Goal: Task Accomplishment & Management: Use online tool/utility

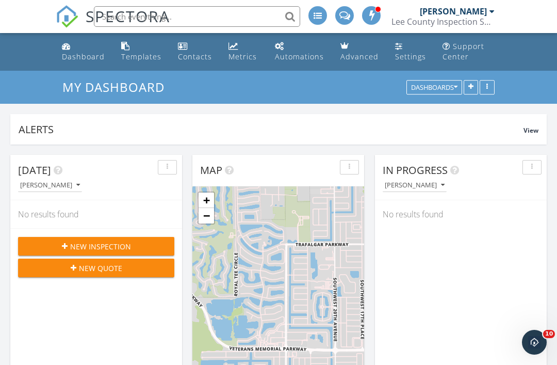
click at [137, 54] on div "Templates" at bounding box center [141, 57] width 40 height 10
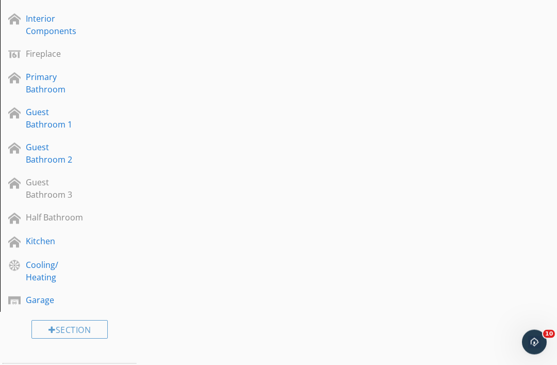
scroll to position [491, 0]
click at [46, 293] on div "Garage" at bounding box center [58, 299] width 64 height 12
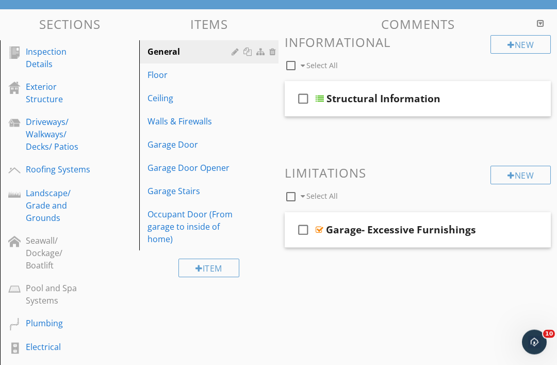
scroll to position [105, 0]
click at [181, 221] on div "Occupant Door (From garage to inside of home)" at bounding box center [190, 226] width 87 height 37
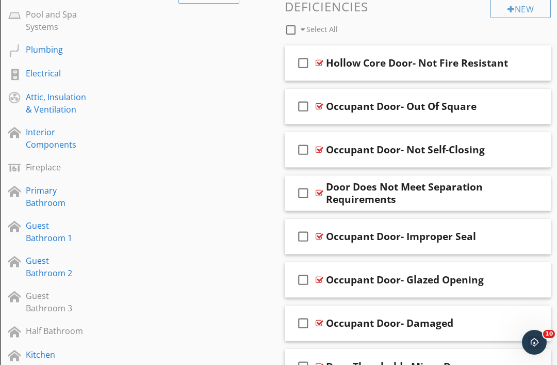
scroll to position [379, 0]
click at [483, 148] on div at bounding box center [481, 148] width 9 height 10
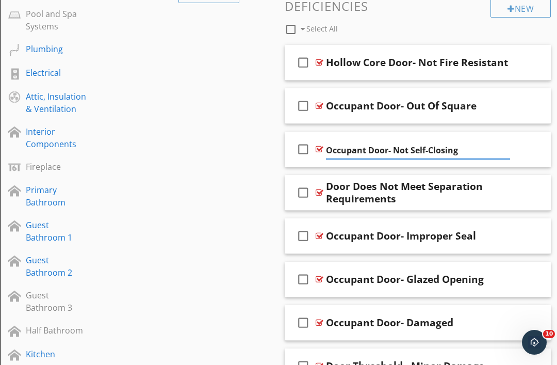
click at [533, 147] on div at bounding box center [529, 148] width 8 height 10
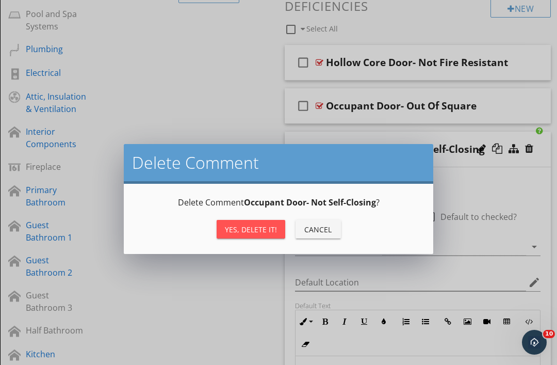
click at [316, 229] on div "Cancel" at bounding box center [318, 229] width 29 height 11
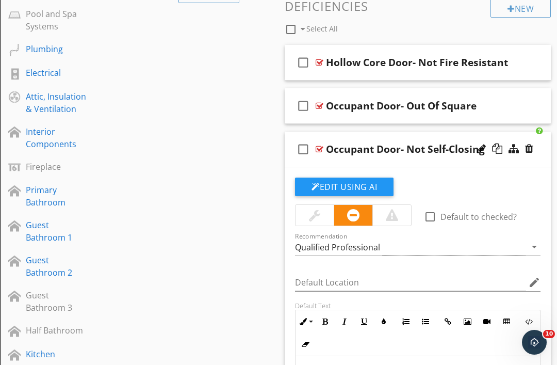
click at [353, 147] on div "Occupant Door- Not Self-Closing" at bounding box center [405, 149] width 159 height 12
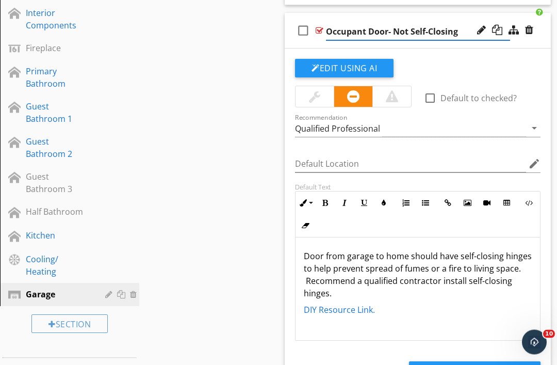
scroll to position [499, 0]
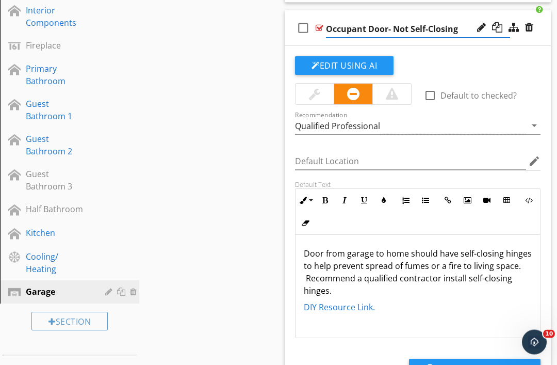
click at [367, 268] on p "Door from garage to home should have self-closing hinges to help prevent spread…" at bounding box center [418, 273] width 228 height 50
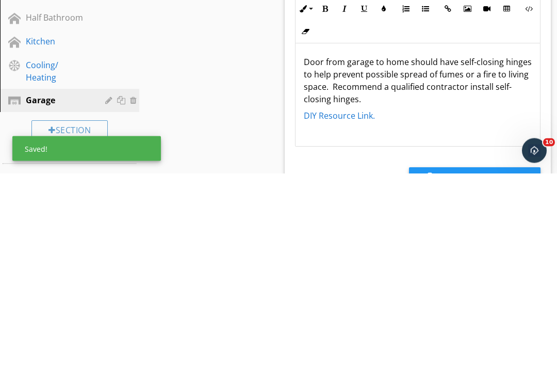
click at [378, 248] on p "Door from garage to home should have self-closing hinges to help prevent possib…" at bounding box center [418, 273] width 228 height 50
click at [373, 248] on p "Door from garage to home should have self-closing hinges to help prevent possib…" at bounding box center [418, 273] width 228 height 50
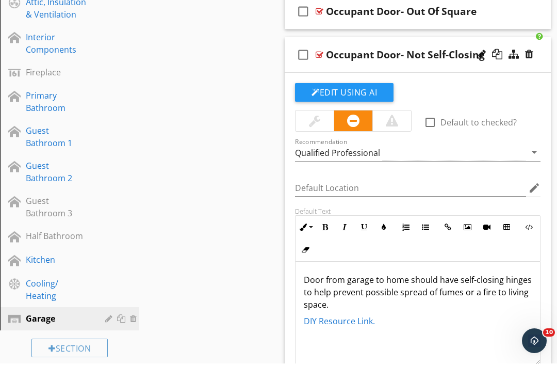
scroll to position [469, 0]
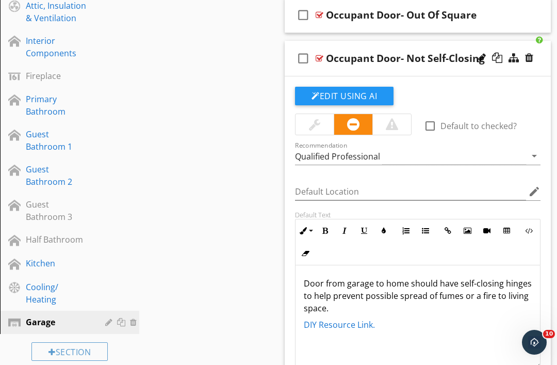
click at [539, 56] on div "check_box_outline_blank Occupant Door- Not Self-Closing" at bounding box center [418, 59] width 266 height 36
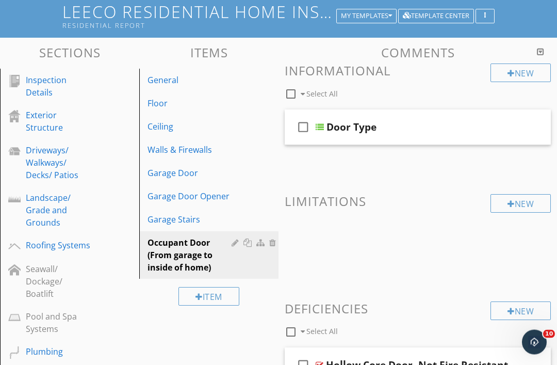
scroll to position [76, 0]
click at [59, 351] on div "Plumbing" at bounding box center [58, 351] width 64 height 12
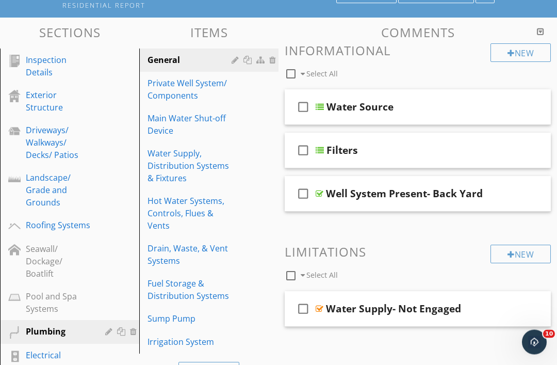
scroll to position [96, 0]
click at [184, 211] on div "Hot Water Systems, Controls, Flues & Vents" at bounding box center [190, 212] width 87 height 37
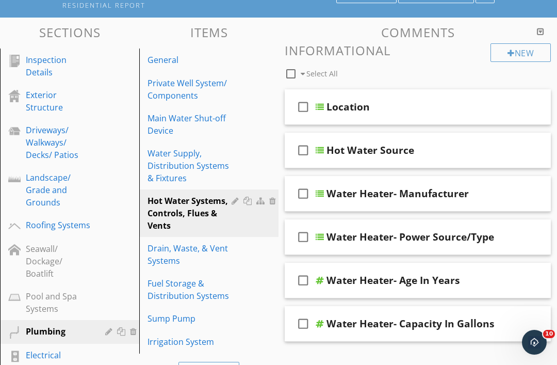
click at [544, 145] on div "check_box_outline_blank Hot Water Source" at bounding box center [418, 151] width 266 height 36
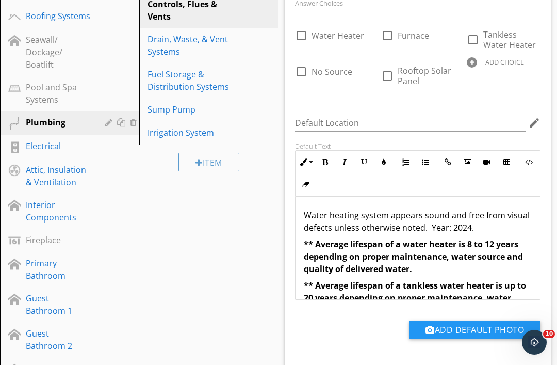
scroll to position [319, 0]
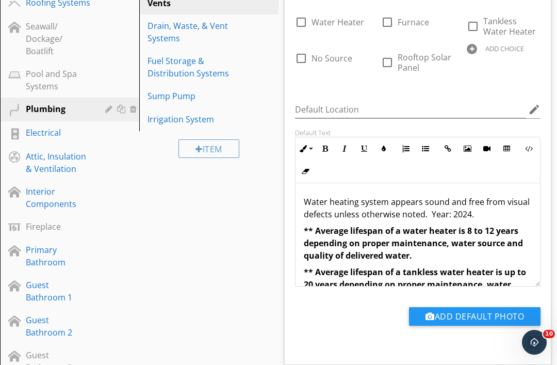
click at [491, 211] on p "Water heating system appears sound and free from visual defects unless otherwis…" at bounding box center [418, 207] width 228 height 25
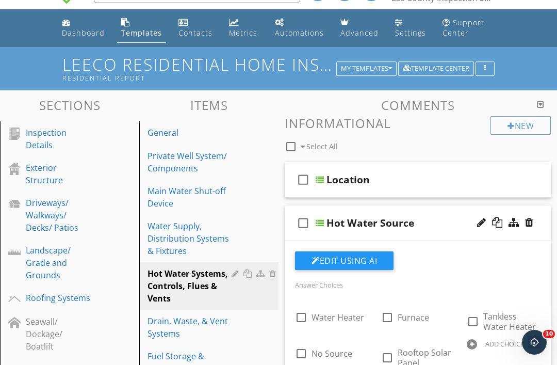
scroll to position [23, 0]
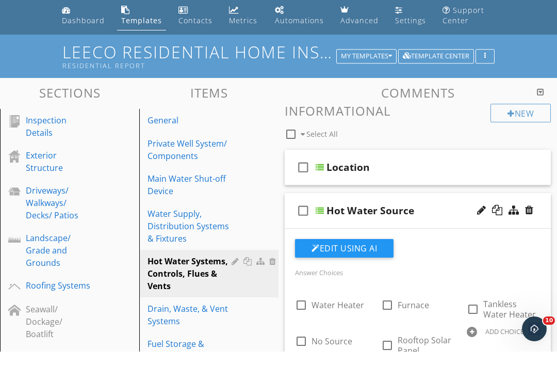
click at [266, 99] on h3 "Items" at bounding box center [208, 106] width 139 height 14
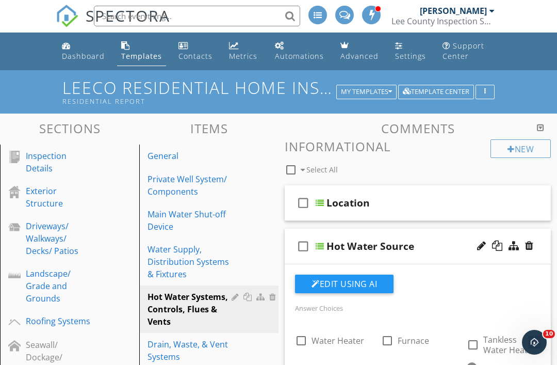
scroll to position [0, 0]
